Goal: Use online tool/utility: Utilize a website feature to perform a specific function

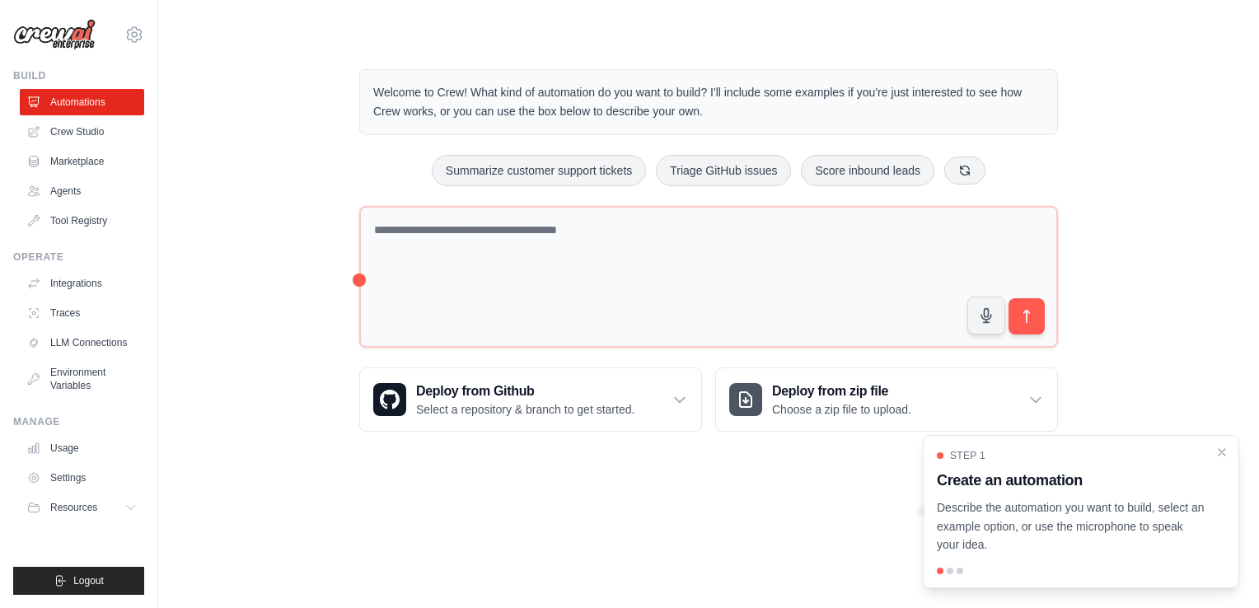
click at [855, 569] on body "[EMAIL_ADDRESS][DOMAIN_NAME] Settings Build Automations Crew Studio" at bounding box center [629, 304] width 1259 height 608
click at [1024, 555] on p "Describe the automation you want to build, select an example option, or use the…" at bounding box center [1071, 527] width 269 height 56
drag, startPoint x: 1024, startPoint y: 555, endPoint x: 956, endPoint y: 540, distance: 70.0
click at [956, 540] on p "Describe the automation you want to build, select an example option, or use the…" at bounding box center [1071, 527] width 269 height 56
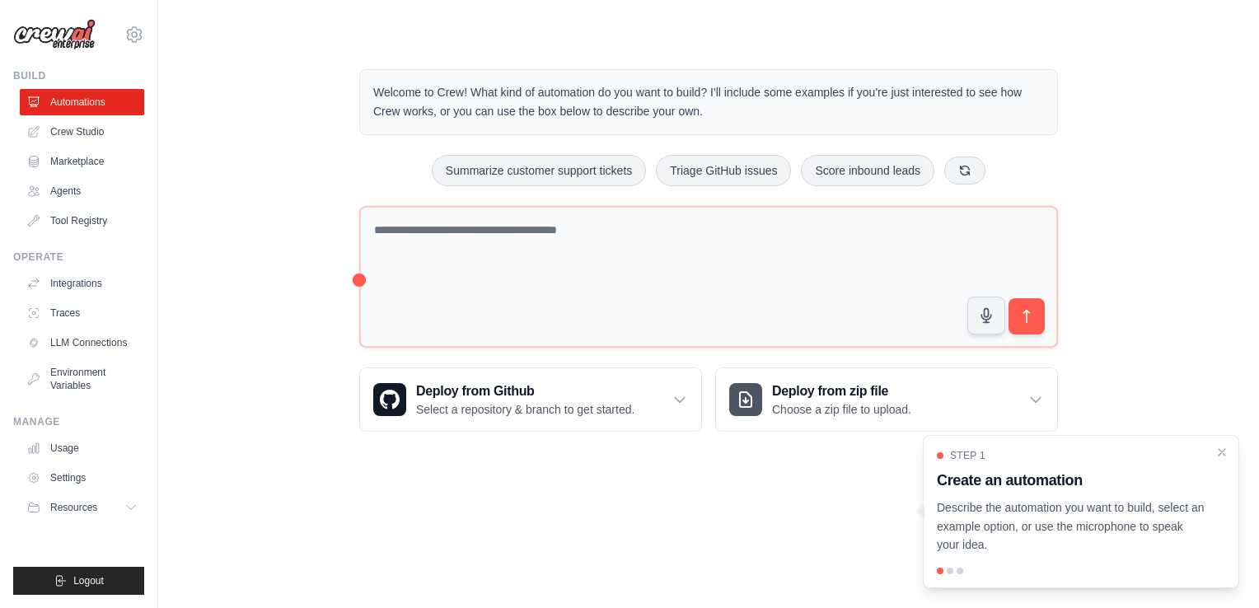
drag, startPoint x: 956, startPoint y: 540, endPoint x: 1059, endPoint y: 539, distance: 103.0
click at [1059, 539] on p "Describe the automation you want to build, select an example option, or use the…" at bounding box center [1071, 527] width 269 height 56
click at [804, 511] on body "[EMAIL_ADDRESS][DOMAIN_NAME] Settings Build Automations Crew Studio" at bounding box center [629, 304] width 1259 height 608
click at [1227, 452] on icon "Close walkthrough" at bounding box center [1222, 451] width 15 height 15
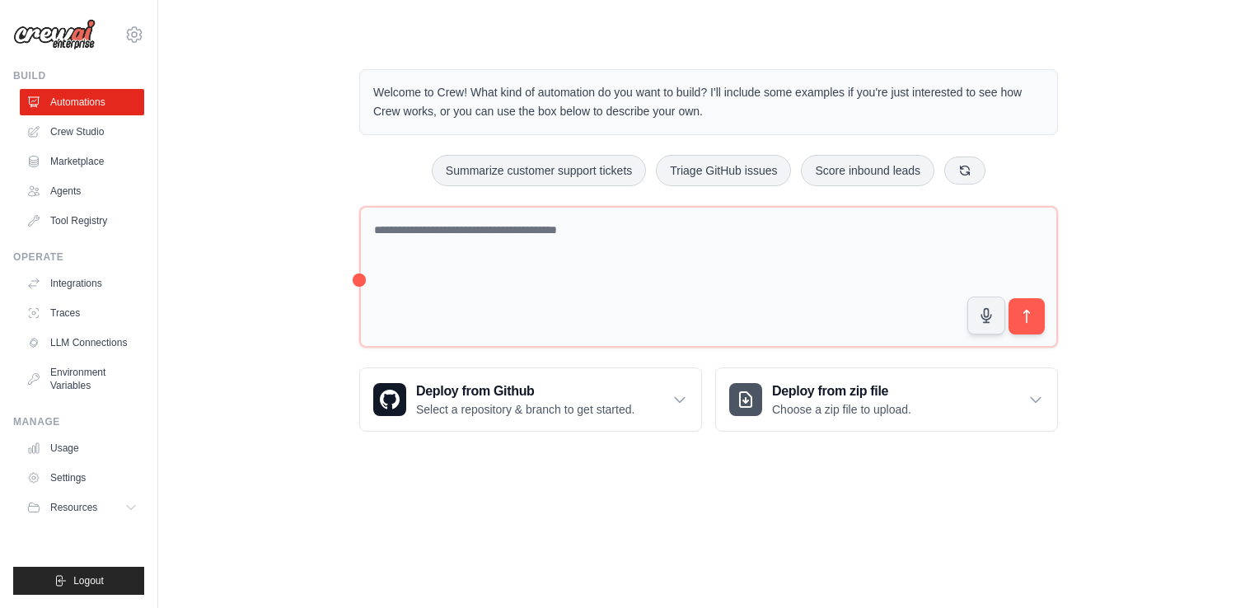
click at [827, 539] on body "[EMAIL_ADDRESS][DOMAIN_NAME] Settings Build Automations Crew Studio" at bounding box center [629, 304] width 1259 height 608
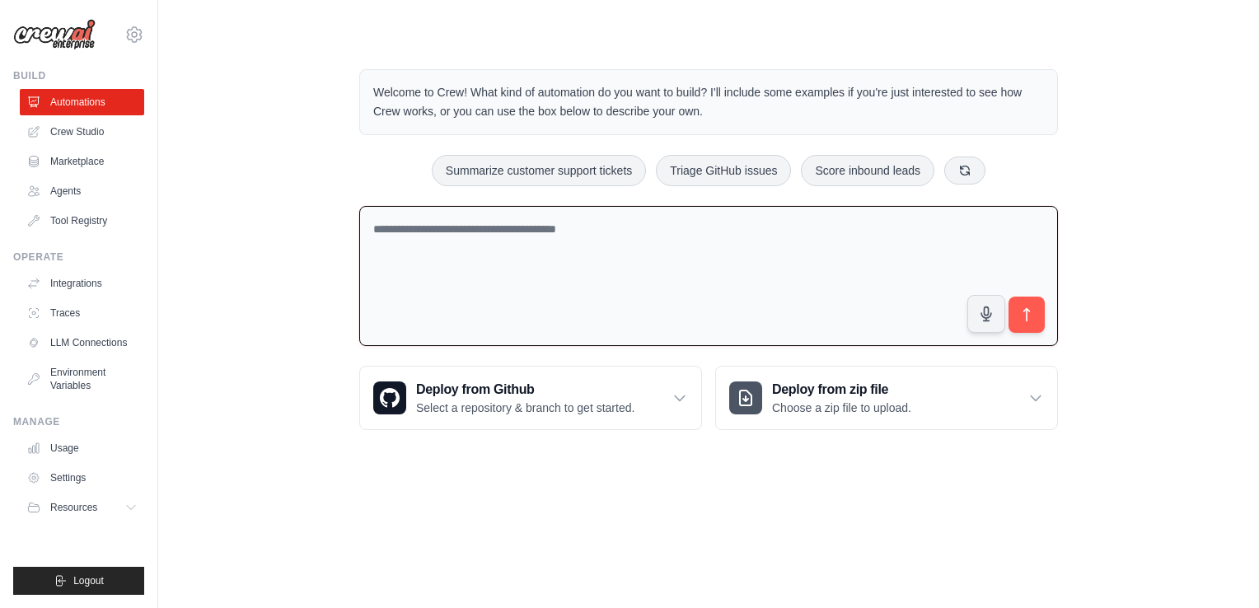
click at [685, 292] on textarea at bounding box center [708, 276] width 699 height 141
click at [641, 251] on textarea at bounding box center [708, 276] width 699 height 141
click at [529, 266] on textarea at bounding box center [708, 276] width 699 height 141
type textarea "**********"
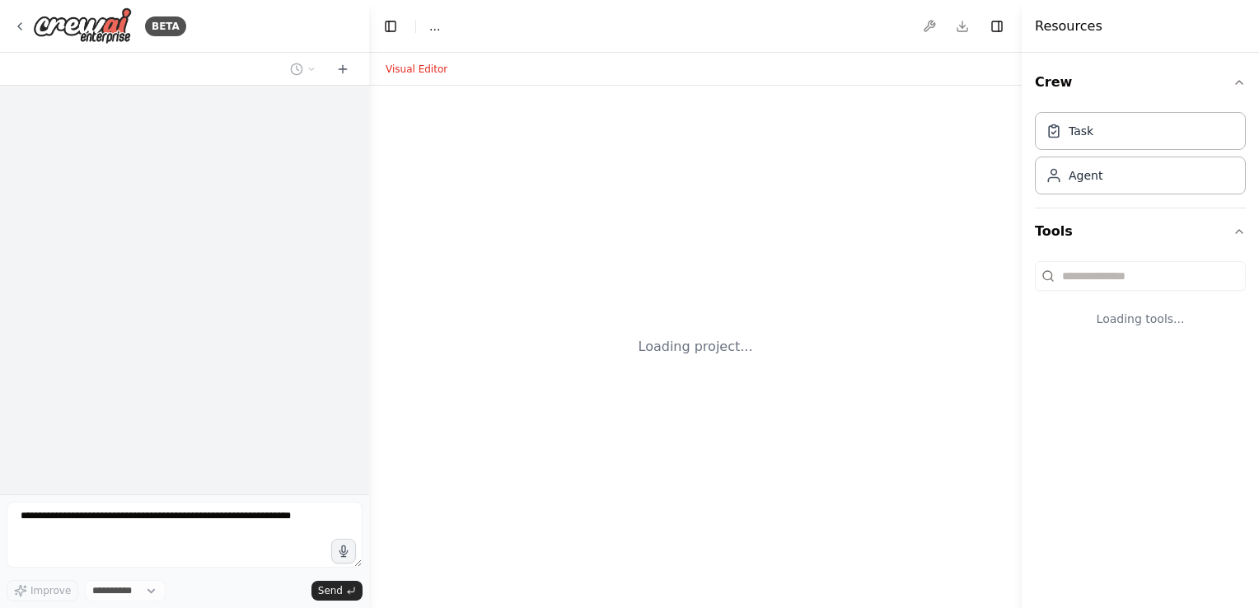
select select "****"
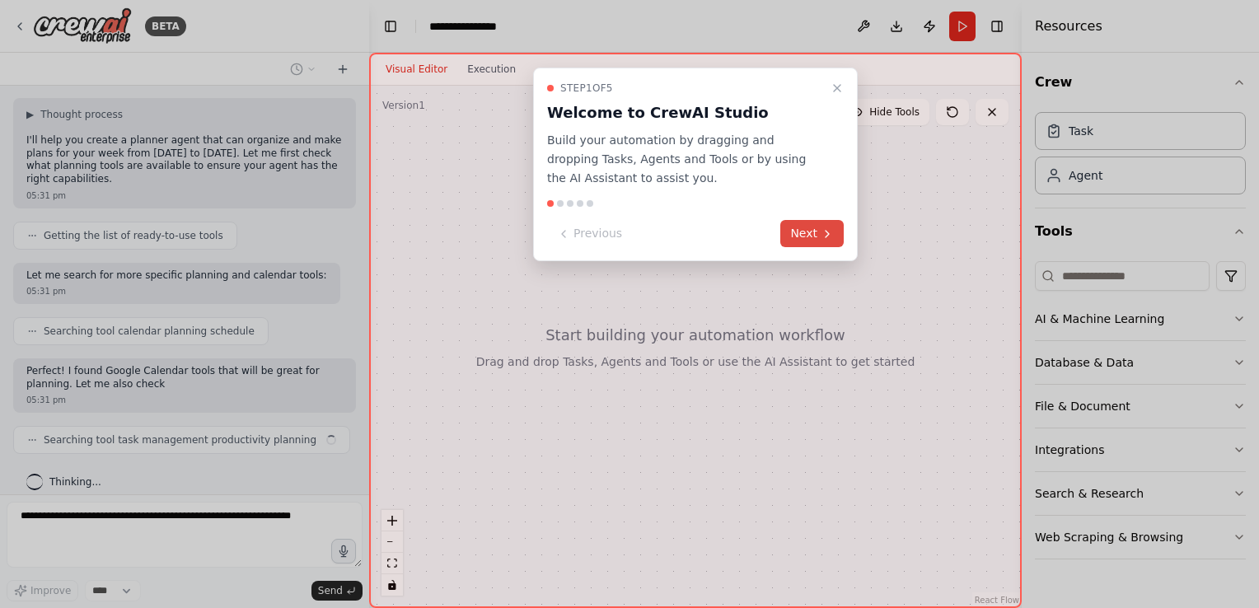
scroll to position [82, 0]
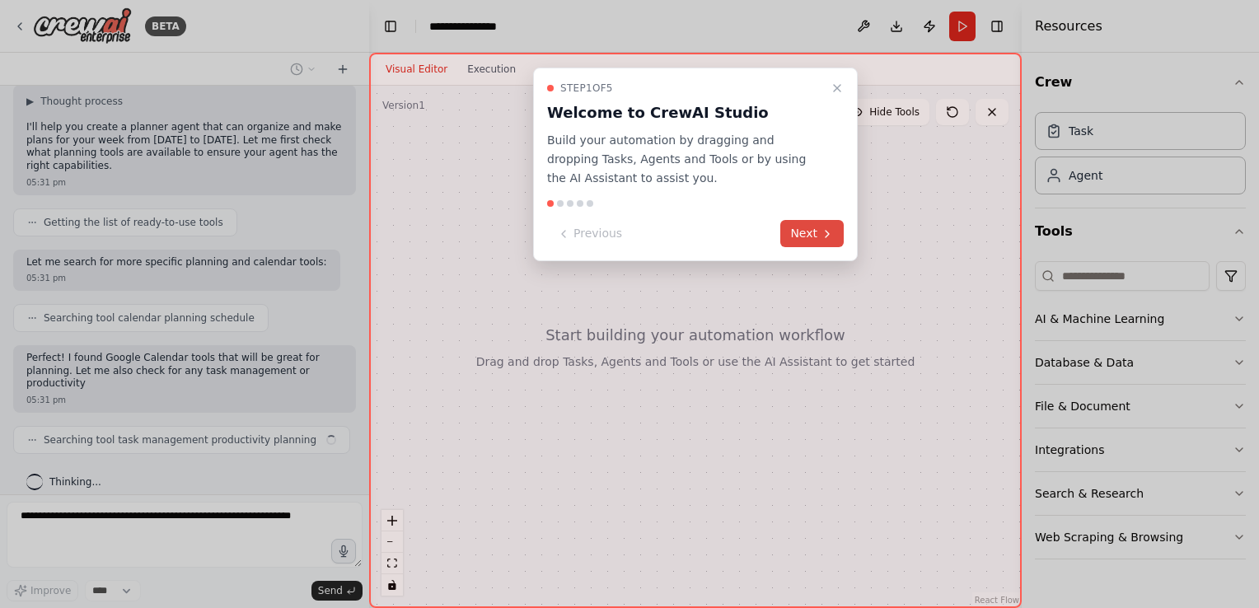
click at [797, 229] on button "Next" at bounding box center [812, 233] width 63 height 27
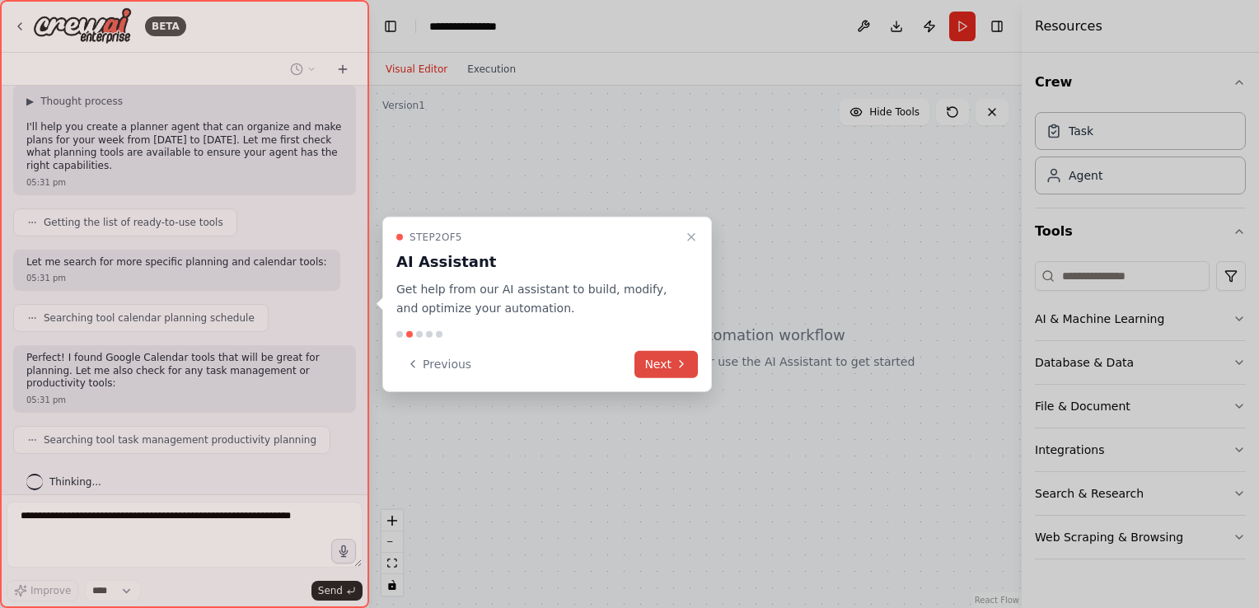
click at [666, 364] on button "Next" at bounding box center [666, 363] width 63 height 27
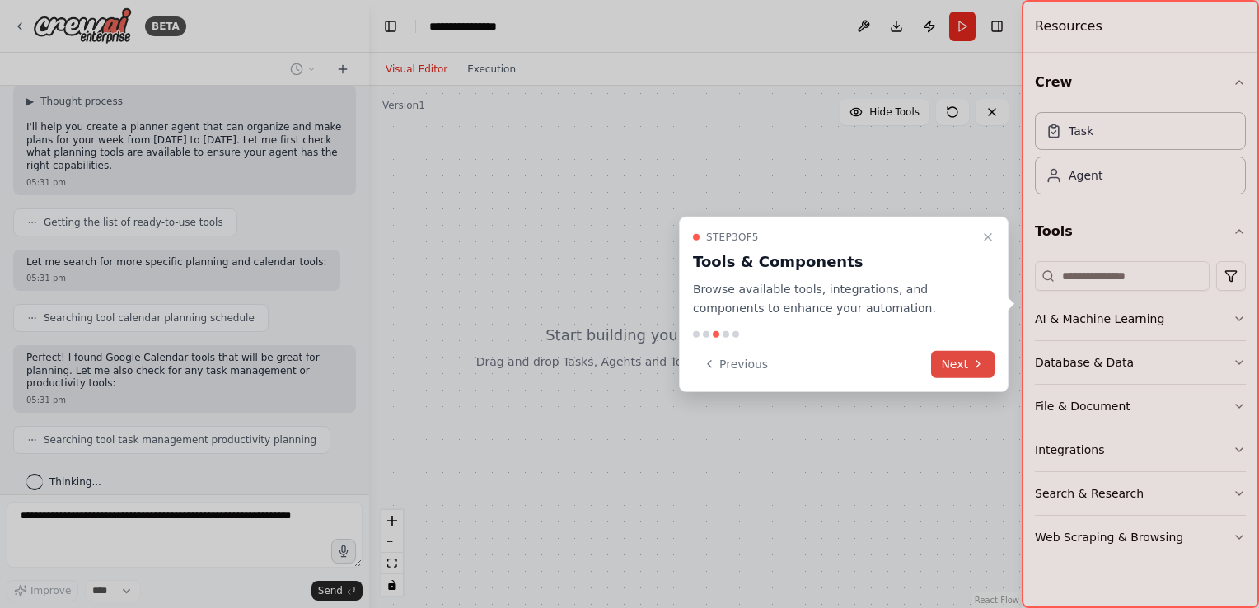
click at [960, 360] on button "Next" at bounding box center [962, 363] width 63 height 27
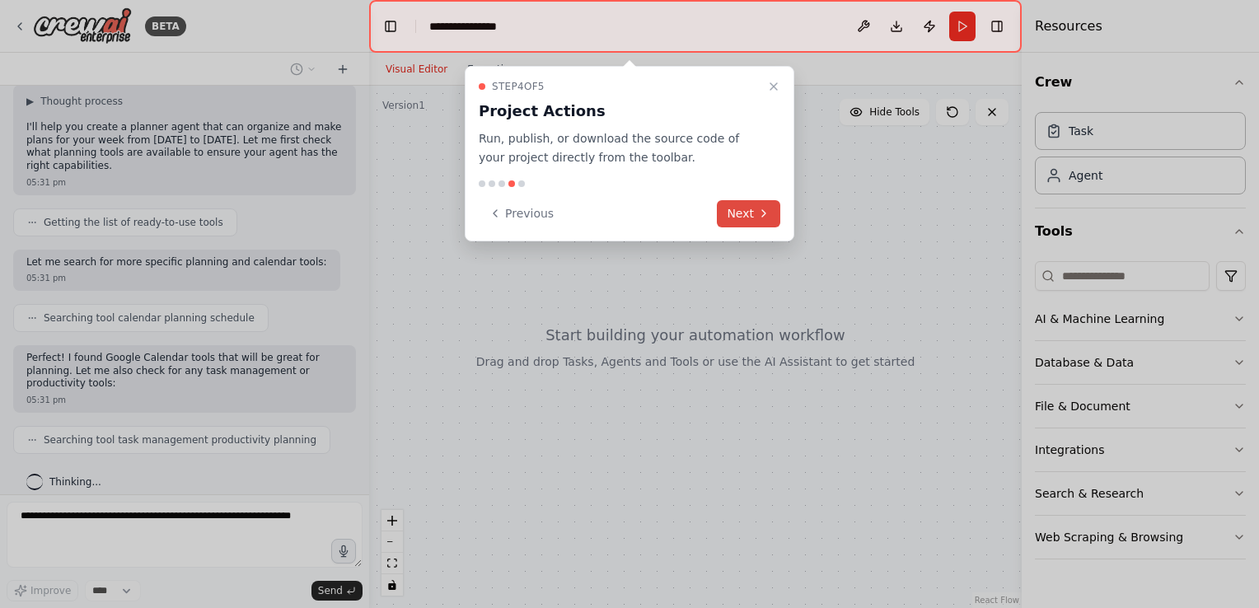
click at [758, 213] on icon at bounding box center [763, 213] width 13 height 13
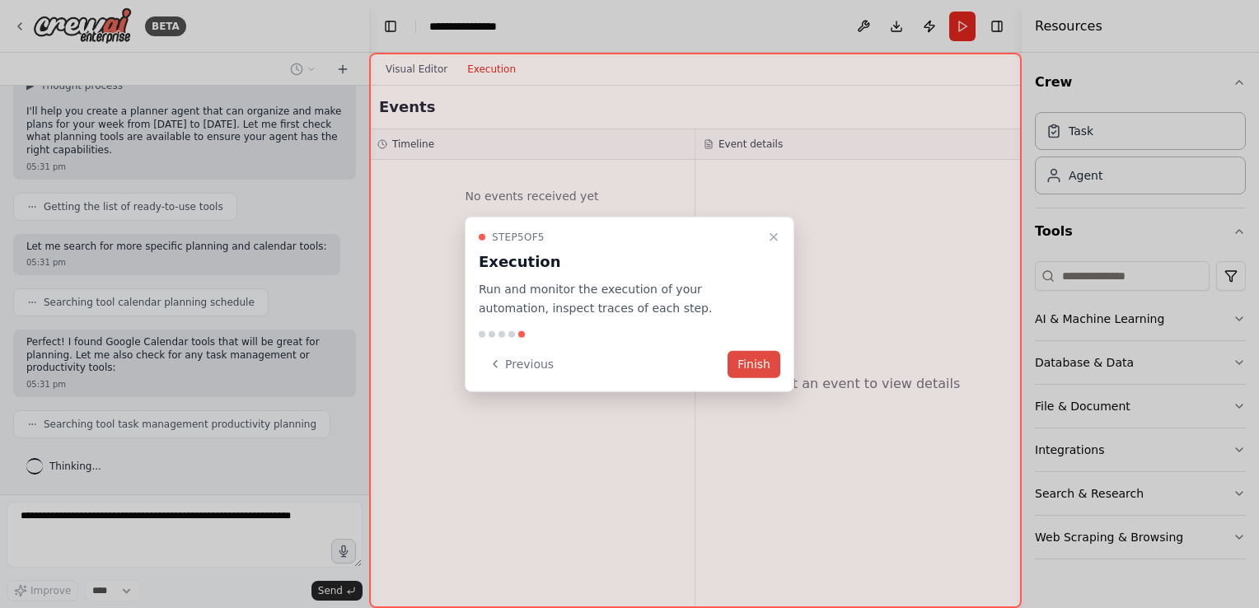
click at [757, 367] on button "Finish" at bounding box center [754, 363] width 53 height 27
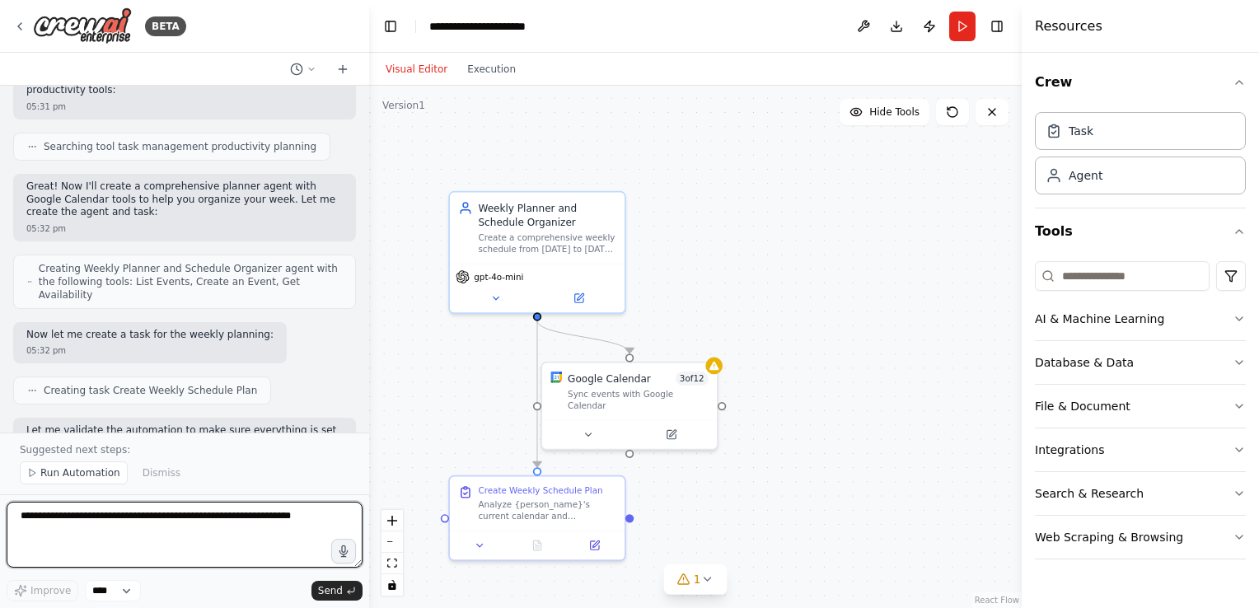
scroll to position [0, 0]
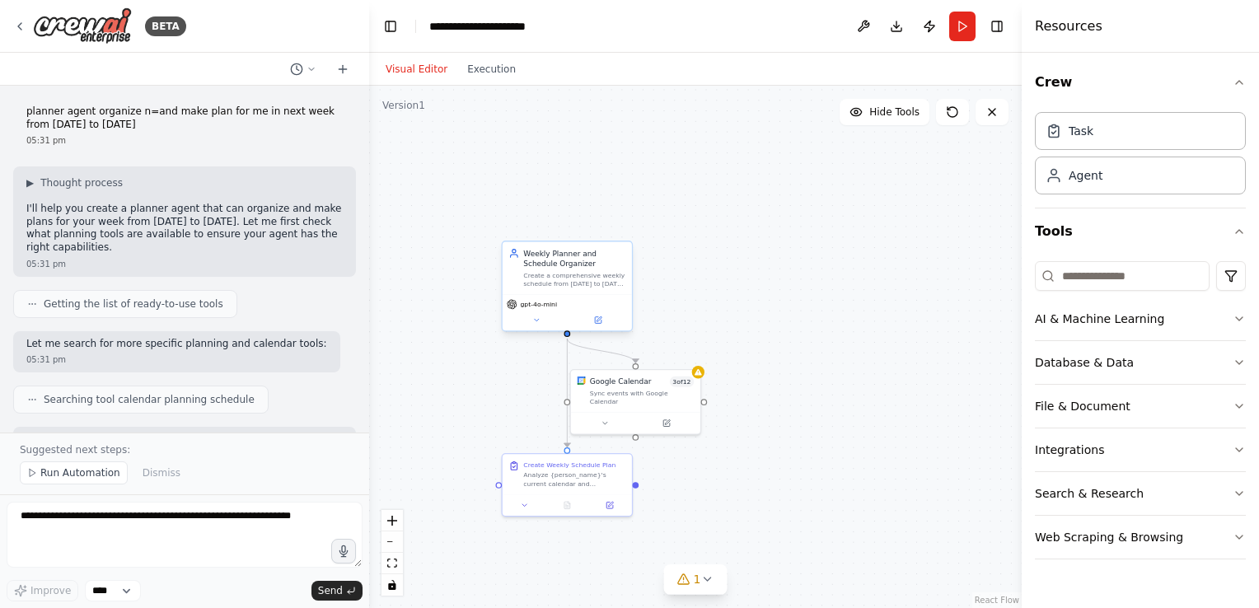
click at [574, 294] on div "gpt-4o-mini" at bounding box center [567, 312] width 129 height 36
click at [959, 15] on button "Run" at bounding box center [962, 27] width 26 height 30
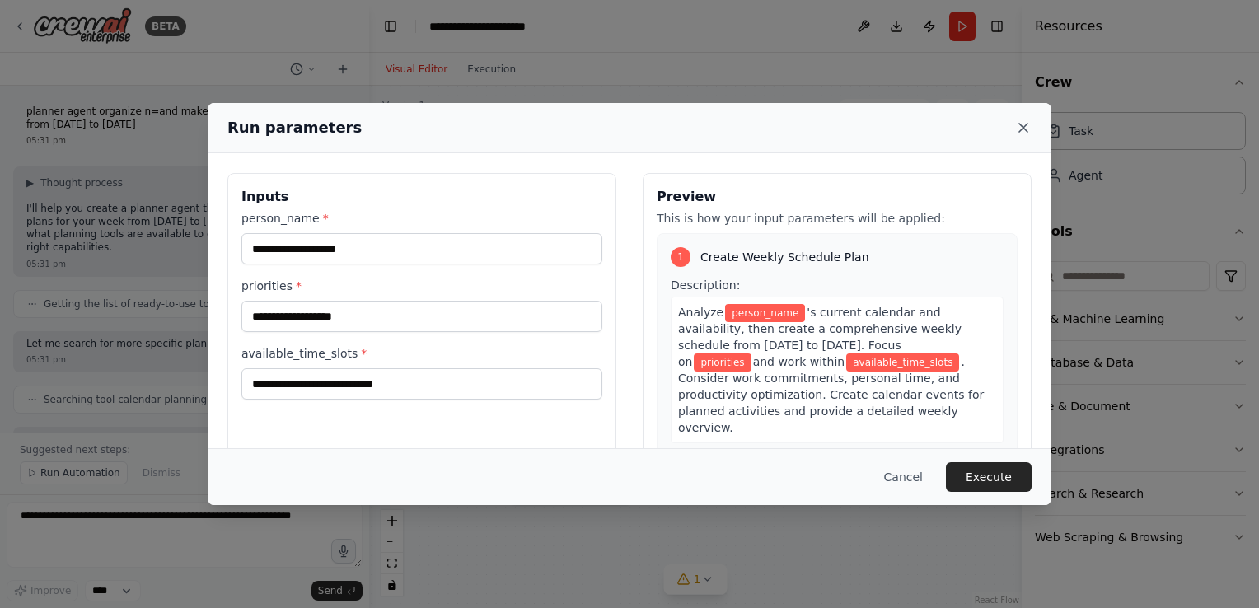
click at [1029, 126] on icon at bounding box center [1023, 128] width 16 height 16
